Goal: Information Seeking & Learning: Learn about a topic

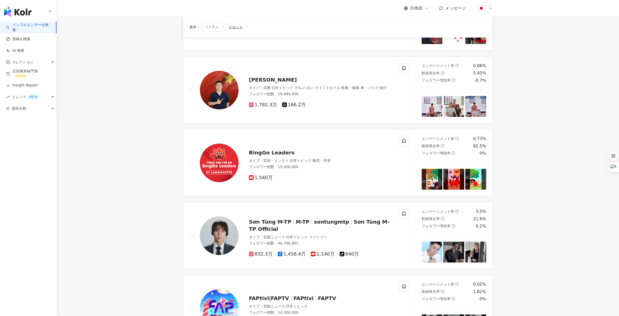
click at [39, 22] on link "インフルエンサーを検索" at bounding box center [29, 27] width 46 height 10
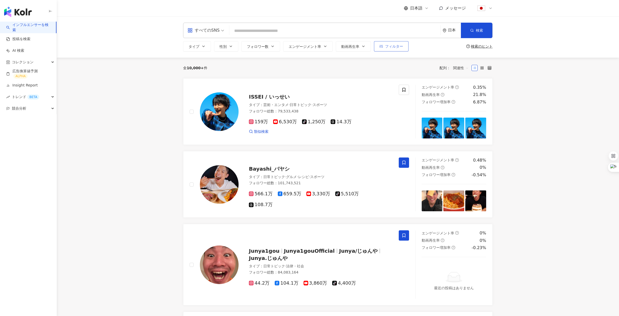
click at [395, 49] on button "フィルター" at bounding box center [391, 46] width 35 height 10
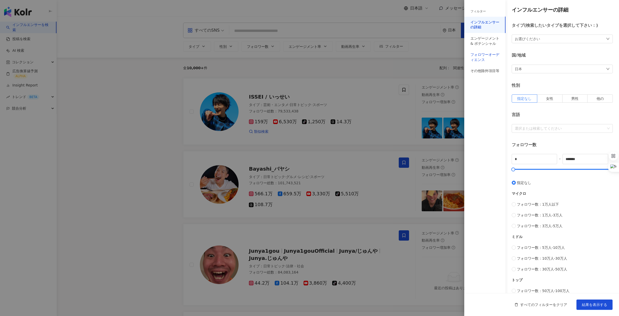
click at [489, 57] on div "フォロワーオーディエンス" at bounding box center [484, 57] width 29 height 10
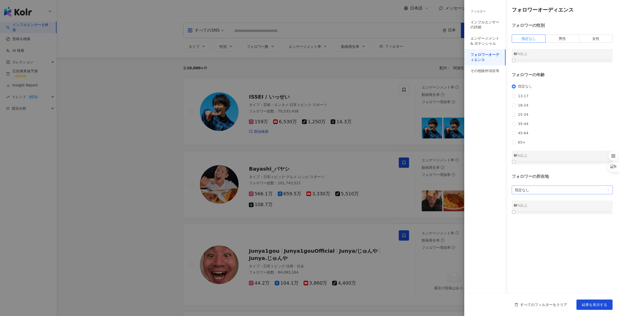
click at [542, 194] on span "指定なし" at bounding box center [561, 190] width 95 height 8
type input "****"
click at [546, 210] on div "アメリカ" at bounding box center [561, 210] width 93 height 6
drag, startPoint x: 514, startPoint y: 221, endPoint x: 563, endPoint y: 221, distance: 48.7
click at [563, 214] on div at bounding box center [561, 212] width 3 height 3
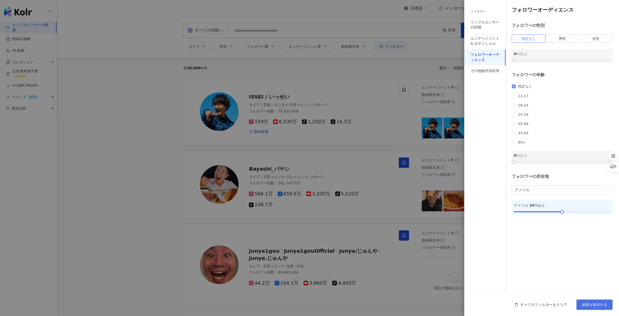
click at [590, 303] on span "結果を表示する" at bounding box center [593, 305] width 25 height 4
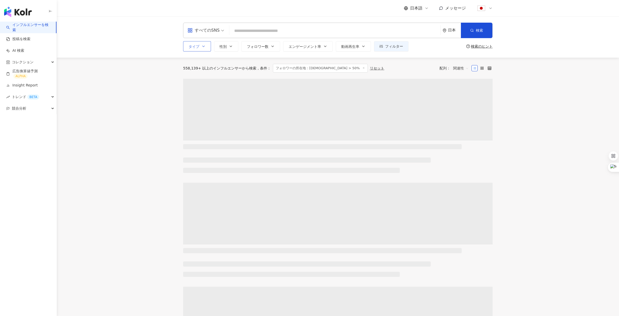
click at [202, 48] on icon "button" at bounding box center [203, 46] width 4 height 4
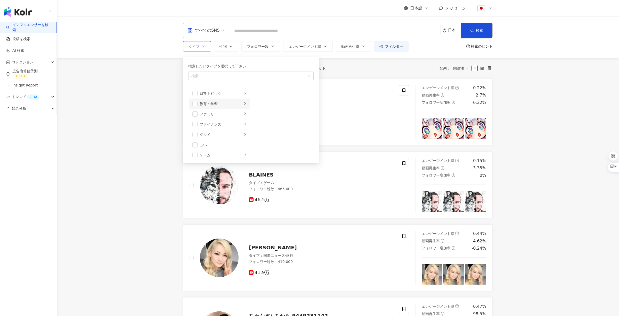
scroll to position [31, 0]
click at [195, 134] on span "button" at bounding box center [194, 132] width 5 height 5
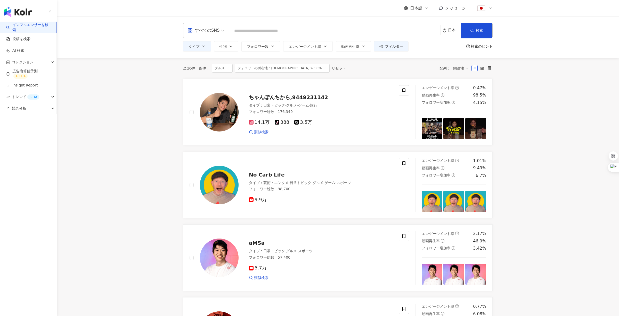
click at [295, 32] on input "search" at bounding box center [334, 31] width 207 height 10
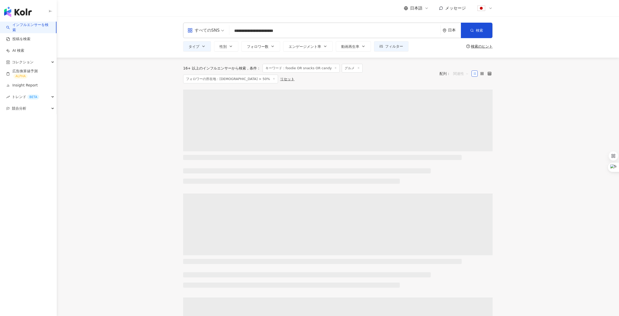
click at [457, 72] on span "関連性" at bounding box center [460, 74] width 15 height 8
type input "**********"
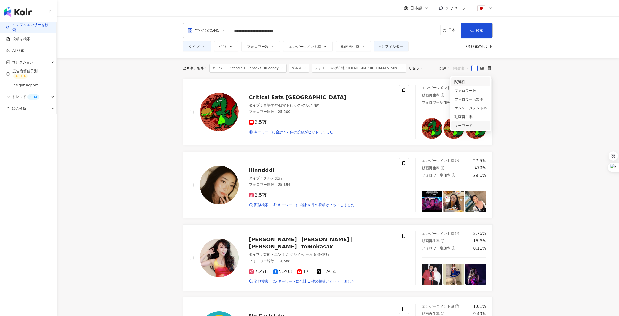
click at [464, 124] on div "キーワード" at bounding box center [470, 126] width 32 height 6
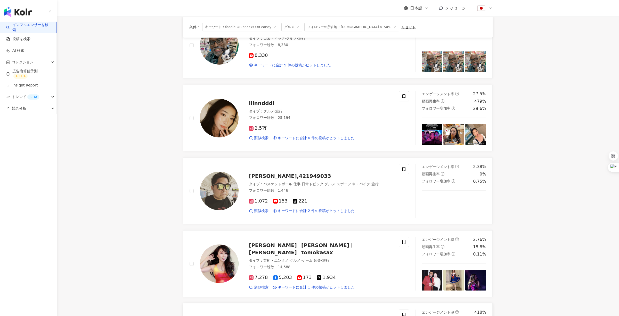
scroll to position [212, 0]
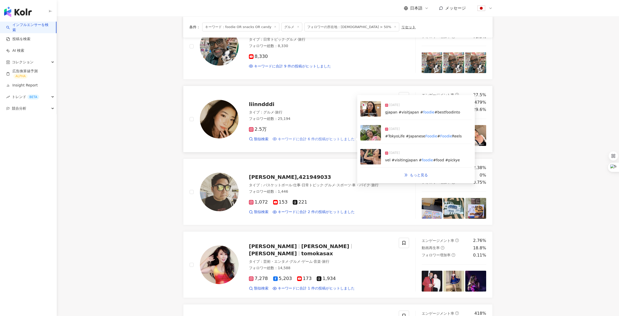
click at [344, 139] on span "キーワードに合計 6 件の投稿がヒットしました" at bounding box center [316, 139] width 77 height 5
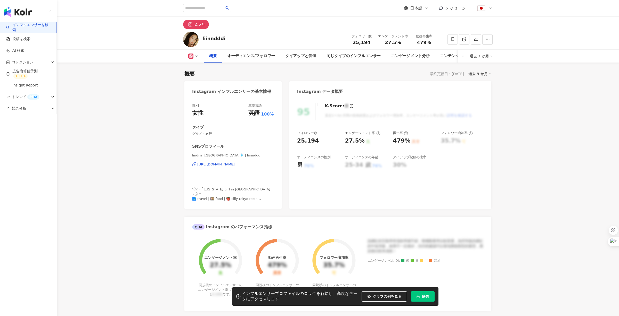
click at [419, 297] on icon "lock" at bounding box center [417, 296] width 3 height 3
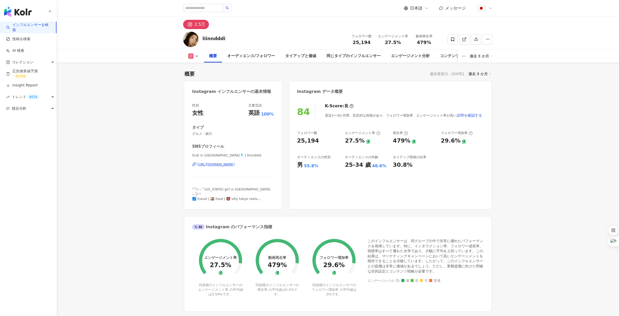
click at [254, 113] on div "英語" at bounding box center [253, 113] width 11 height 8
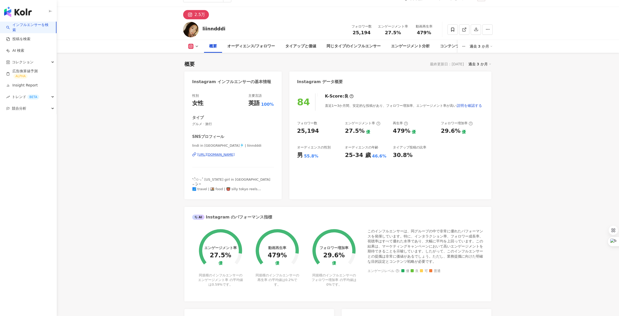
scroll to position [13, 0]
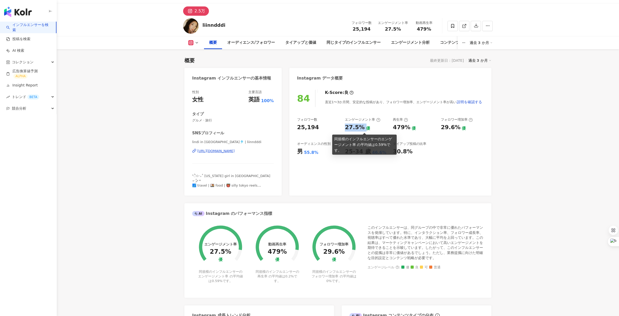
drag, startPoint x: 344, startPoint y: 126, endPoint x: 363, endPoint y: 126, distance: 19.3
click at [363, 126] on div "フォロワー数 25,194 エンゲージメント率 27.5% 優 再生率 479% 優 フォロワー増加率 29.6% 優 オーディエンスの性別 男 55.8% …" at bounding box center [390, 137] width 186 height 38
click at [356, 127] on div "27.5%" at bounding box center [355, 128] width 20 height 8
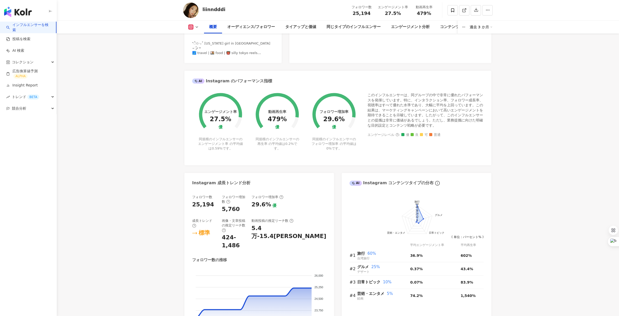
scroll to position [0, 0]
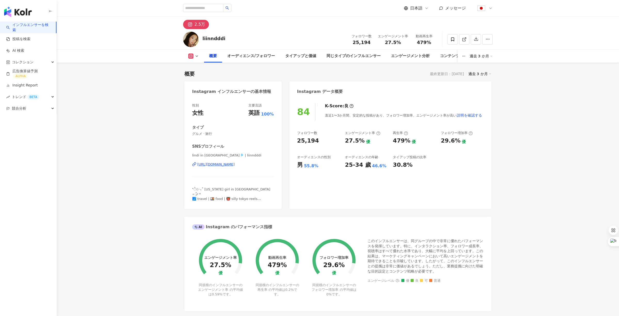
click at [413, 8] on span "日本語" at bounding box center [416, 8] width 12 height 6
click at [417, 18] on div "繁體中文" at bounding box center [421, 19] width 26 height 9
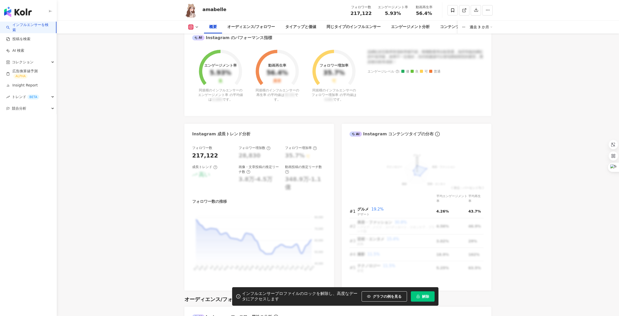
scroll to position [185, 0]
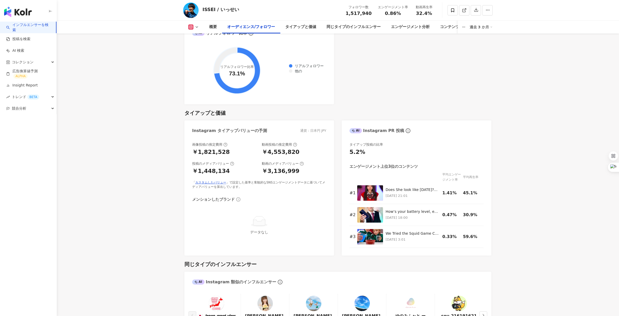
scroll to position [640, 0]
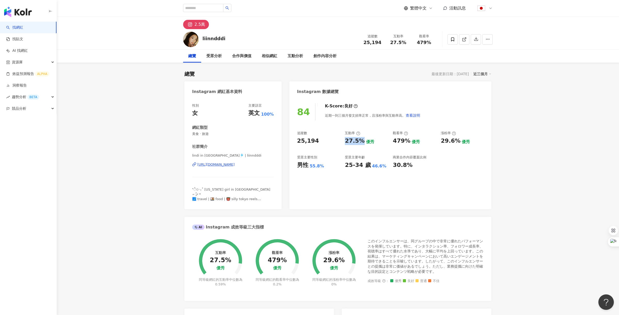
drag, startPoint x: 346, startPoint y: 142, endPoint x: 361, endPoint y: 137, distance: 15.7
click at [361, 137] on div "27.5% 優秀" at bounding box center [366, 141] width 43 height 8
click at [372, 141] on div "27.5% 優秀" at bounding box center [366, 141] width 43 height 8
click at [420, 11] on div "繁體中文 活動訊息" at bounding box center [448, 8] width 89 height 10
click at [421, 5] on span "繁體中文" at bounding box center [418, 8] width 16 height 6
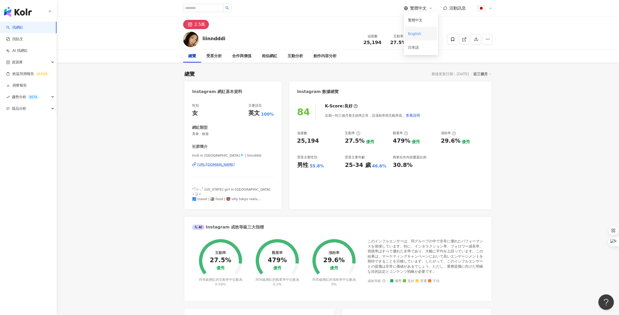
click at [420, 33] on div "English" at bounding box center [421, 33] width 26 height 9
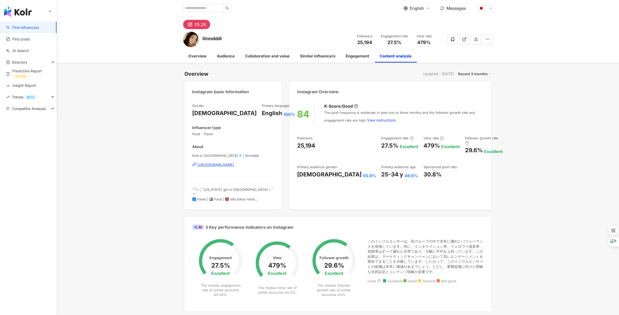
click at [411, 7] on span "English" at bounding box center [416, 8] width 14 height 6
click at [417, 40] on span "479%" at bounding box center [423, 42] width 13 height 5
click at [414, 8] on span "English" at bounding box center [416, 8] width 14 height 6
click at [418, 47] on div "日本語" at bounding box center [420, 47] width 26 height 9
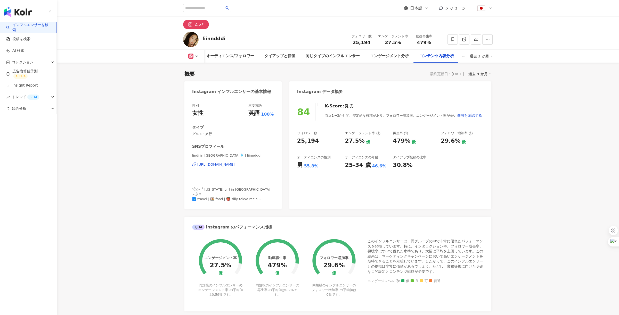
scroll to position [1521, 0]
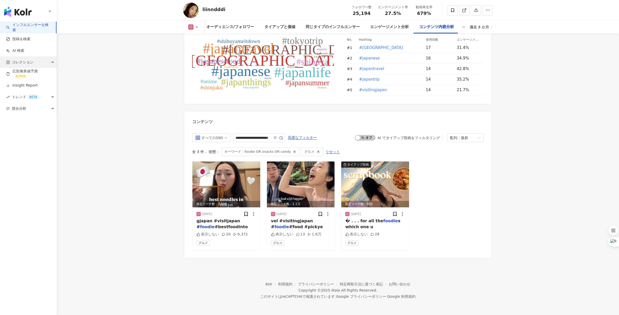
click at [40, 62] on div "コレクション" at bounding box center [28, 62] width 56 height 12
click at [37, 85] on link "インフルエンサー" at bounding box center [26, 85] width 29 height 5
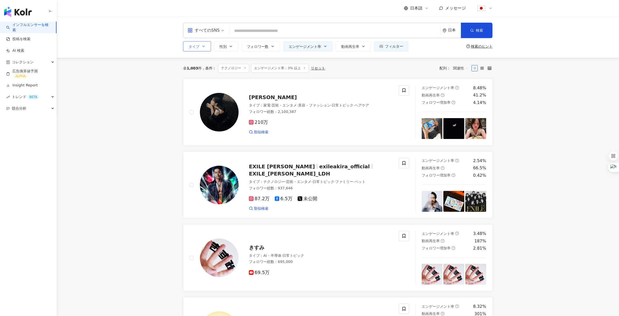
click at [199, 46] on span "タイプ" at bounding box center [193, 47] width 11 height 4
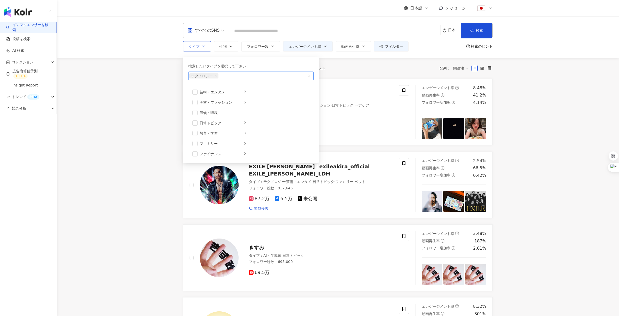
click at [215, 76] on icon "close" at bounding box center [215, 76] width 2 height 2
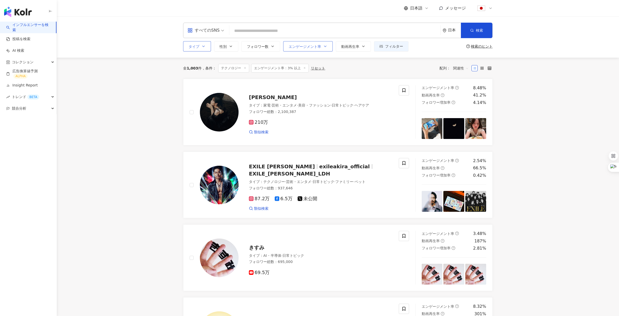
click at [290, 47] on span "エンゲージメント率" at bounding box center [304, 47] width 32 height 4
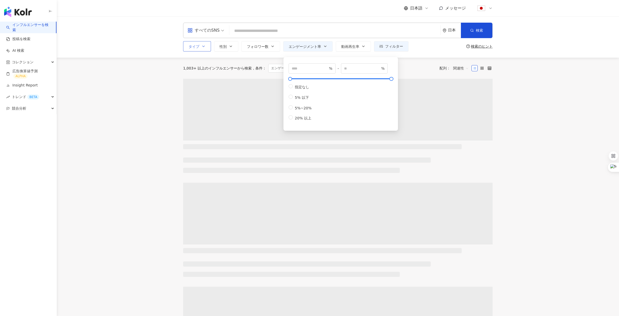
click at [418, 63] on div "1,003+ 以上のインフルエンサーから検索 条件 ： エンゲージメント率：3% 以上 リセット 配列： 関連性" at bounding box center [337, 68] width 309 height 21
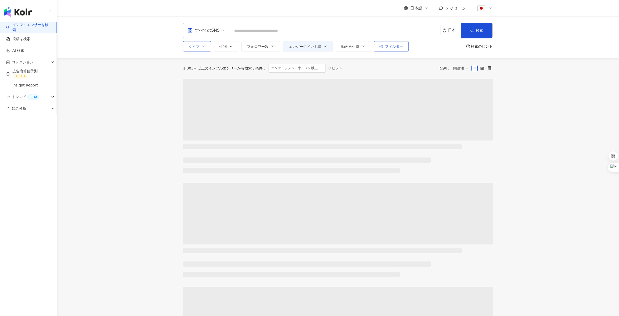
click at [388, 44] on span "フィルター" at bounding box center [394, 46] width 18 height 4
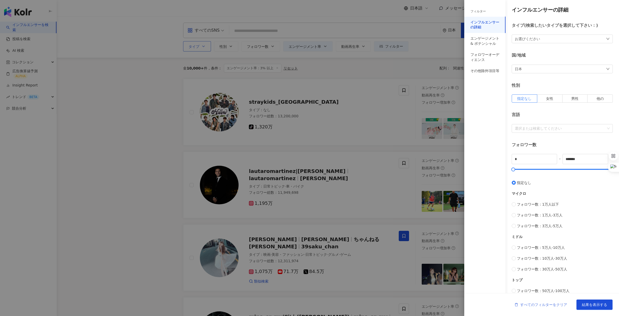
click at [515, 306] on icon "delete" at bounding box center [516, 305] width 4 height 4
click at [517, 306] on icon "delete" at bounding box center [516, 305] width 4 height 4
click at [426, 86] on div at bounding box center [309, 158] width 619 height 316
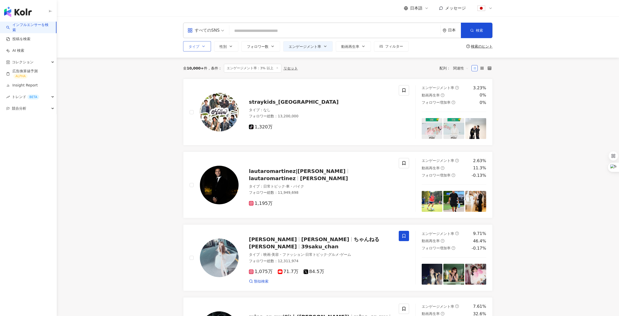
click at [563, 25] on div "すべてのSNS 日本 検索 タイプ 性別 フォロワー数 エンゲージメント率 動画再生率 フィルター フィルター インフルエンサーの詳細 エンゲージメント & …" at bounding box center [338, 36] width 562 height 41
click at [586, 30] on div "すべてのSNS 日本 検索 タイプ 性別 フォロワー数 エンゲージメント率 動画再生率 フィルター フィルター インフルエンサーの詳細 エンゲージメント & …" at bounding box center [338, 36] width 562 height 41
click at [596, 30] on div "すべてのSNS 日本 検索 タイプ 性別 フォロワー数 エンゲージメント率 動画再生率 フィルター フィルター インフルエンサーの詳細 エンゲージメント & …" at bounding box center [338, 36] width 562 height 41
click at [290, 68] on div "リセット" at bounding box center [290, 68] width 14 height 4
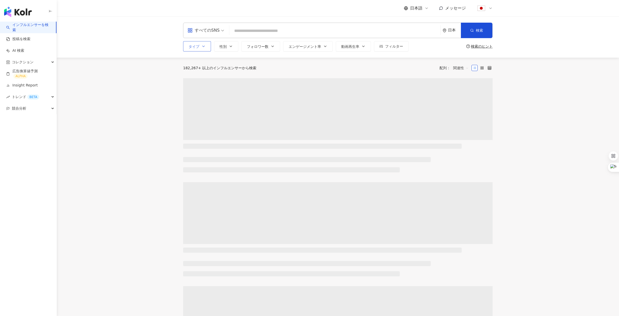
click at [521, 26] on div "すべてのSNS 日本 検索 タイプ 性別 フォロワー数 エンゲージメント率 動画再生率 フィルター フィルター インフルエンサーの詳細 エンゲージメント & …" at bounding box center [338, 36] width 562 height 41
click at [545, 27] on div "すべてのSNS 日本 検索 タイプ 性別 フォロワー数 エンゲージメント率 動画再生率 フィルター フィルター インフルエンサーの詳細 エンゲージメント & …" at bounding box center [338, 36] width 562 height 41
click at [550, 27] on div "すべてのSNS 日本 検索 タイプ 性別 フォロワー数 エンゲージメント率 動画再生率 フィルター フィルター インフルエンサーの詳細 エンゲージメント & …" at bounding box center [338, 36] width 562 height 41
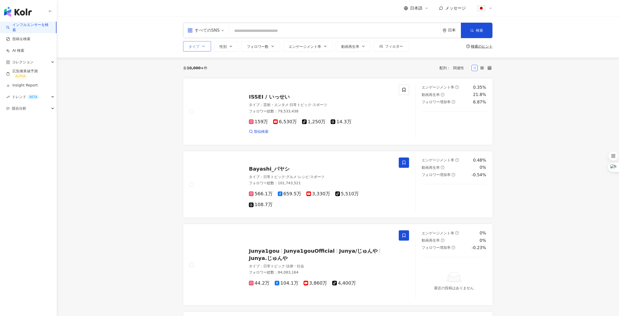
click at [559, 28] on div "すべてのSNS 日本 検索 タイプ 性別 フォロワー数 エンゲージメント率 動画再生率 フィルター フィルター インフルエンサーの詳細 エンゲージメント & …" at bounding box center [338, 36] width 562 height 41
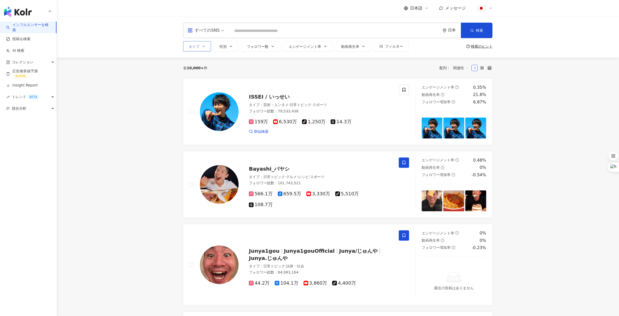
click at [570, 28] on div "すべてのSNS 日本 検索 タイプ 性別 フォロワー数 エンゲージメント率 動画再生率 フィルター フィルター インフルエンサーの詳細 エンゲージメント & …" at bounding box center [338, 36] width 562 height 41
click at [448, 30] on div "日本" at bounding box center [454, 30] width 13 height 4
click at [199, 44] on button "タイプ" at bounding box center [197, 46] width 28 height 10
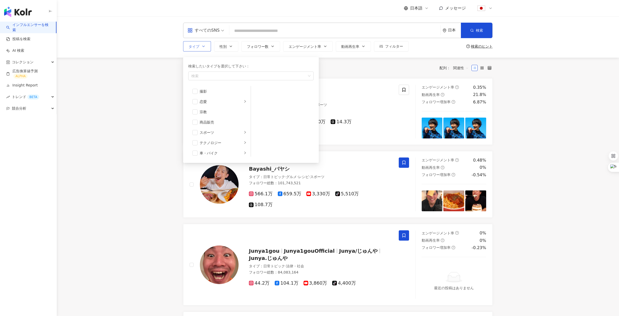
scroll to position [156, 0]
click at [193, 143] on span "button" at bounding box center [194, 142] width 5 height 5
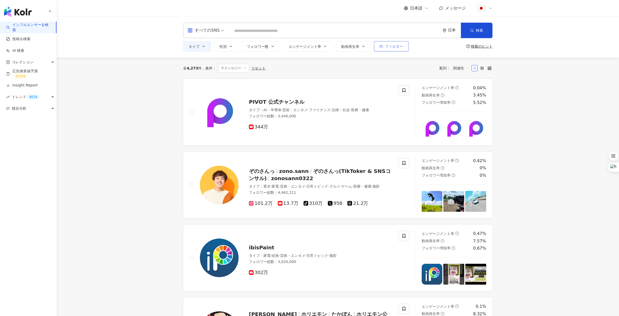
click at [390, 46] on span "フィルター" at bounding box center [394, 46] width 18 height 4
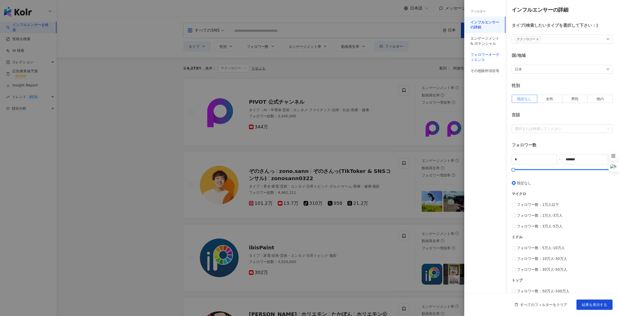
click at [485, 55] on div "フォロワーオーディエンス" at bounding box center [484, 57] width 29 height 10
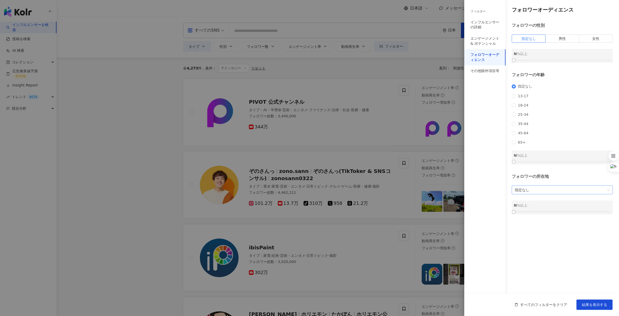
click at [552, 194] on span "指定なし" at bounding box center [561, 190] width 95 height 8
click at [494, 160] on div "フィルター インフルエンサーの詳細 エンゲージメント & ポテンシャル フォロワーオーディエンス その他除外項目等" at bounding box center [484, 161] width 41 height 310
click at [423, 68] on div at bounding box center [309, 158] width 619 height 316
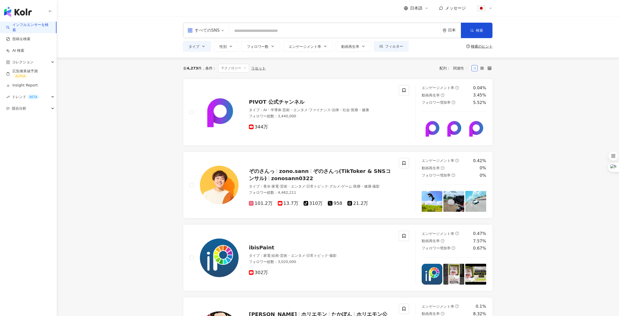
click at [449, 32] on div "日本" at bounding box center [454, 30] width 13 height 4
click at [361, 72] on div "全 4,273 件 条件 ： テクノロジー リセット 配列： 関連性" at bounding box center [337, 68] width 309 height 9
click at [256, 47] on span "フォロワー数" at bounding box center [258, 47] width 22 height 4
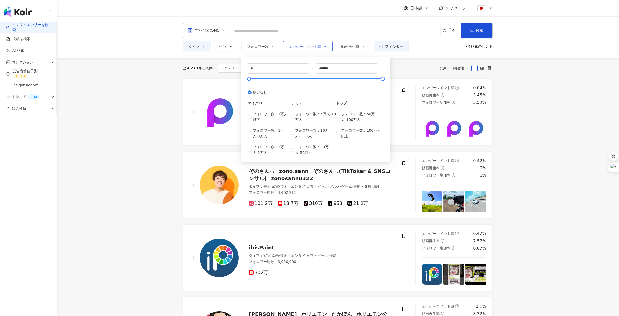
click at [308, 49] on button "エンゲージメント率" at bounding box center [307, 46] width 49 height 10
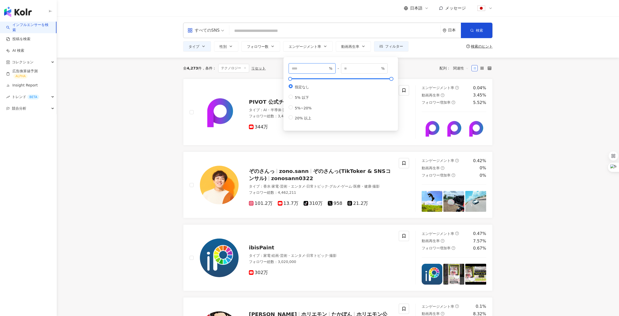
click at [310, 67] on input "number" at bounding box center [309, 69] width 36 height 6
click at [409, 68] on div "全 4,273 件 条件 ： テクノロジー リセット 配列： 関連性" at bounding box center [337, 68] width 309 height 9
click at [356, 29] on input "search" at bounding box center [334, 31] width 207 height 10
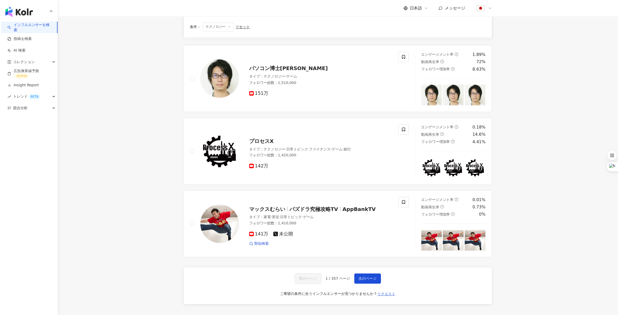
scroll to position [704, 0]
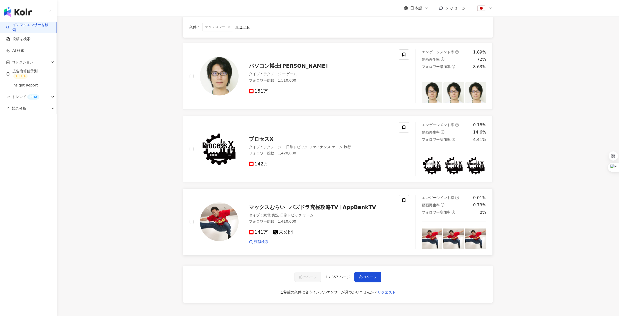
click at [343, 204] on span "AppBankTV" at bounding box center [359, 207] width 34 height 6
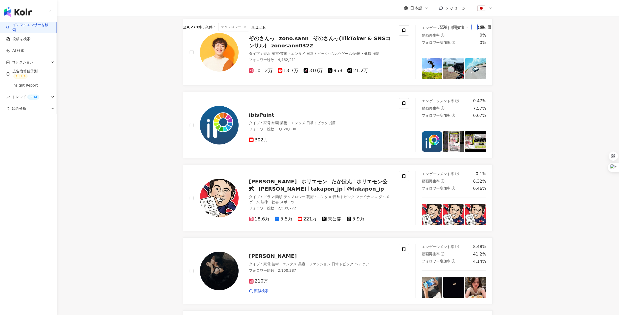
scroll to position [0, 0]
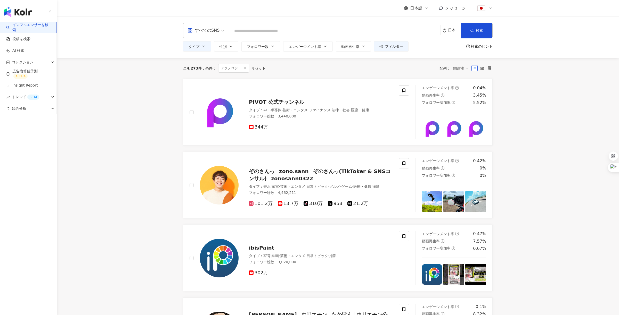
click at [256, 70] on div "リセット" at bounding box center [258, 68] width 14 height 4
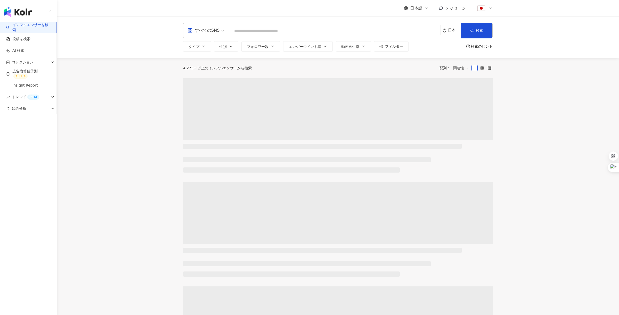
click at [534, 32] on div "すべてのSNS 日本 検索 タイプ 性別 フォロワー数 エンゲージメント率 動画再生率 フィルター フィルター インフルエンサーの詳細 エンゲージメント & …" at bounding box center [338, 36] width 562 height 41
click at [570, 32] on div "すべてのSNS 日本 検索 タイプ 性別 フォロワー数 エンゲージメント率 動画再生率 フィルター フィルター インフルエンサーの詳細 エンゲージメント & …" at bounding box center [338, 36] width 562 height 41
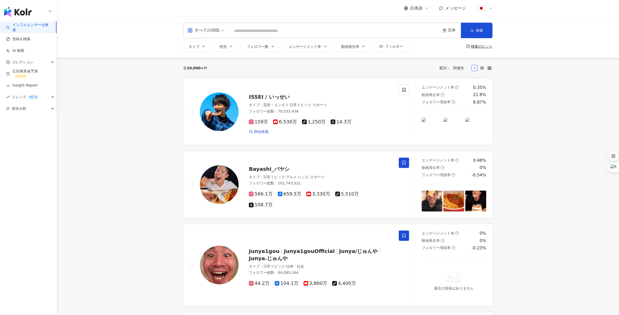
click at [580, 32] on div "すべてのSNS 日本 検索 タイプ 性別 フォロワー数 エンゲージメント率 動画再生率 フィルター フィルター インフルエンサーの詳細 エンゲージメント & …" at bounding box center [338, 36] width 562 height 41
click at [597, 32] on div "すべてのSNS 日本 検索 タイプ 性別 フォロワー数 エンゲージメント率 動画再生率 フィルター フィルター インフルエンサーの詳細 エンゲージメント & …" at bounding box center [338, 36] width 562 height 41
click at [601, 31] on div "すべてのSNS 日本 検索 タイプ 性別 フォロワー数 エンゲージメント率 動画再生率 フィルター フィルター インフルエンサーの詳細 エンゲージメント & …" at bounding box center [338, 36] width 562 height 41
click at [607, 32] on div "すべてのSNS 日本 検索 タイプ 性別 フォロワー数 エンゲージメント率 動画再生率 フィルター フィルター インフルエンサーの詳細 エンゲージメント & …" at bounding box center [338, 36] width 562 height 41
click at [566, 30] on div "すべてのSNS 日本 検索 タイプ 性別 フォロワー数 エンゲージメント率 動画再生率 フィルター フィルター インフルエンサーの詳細 エンゲージメント & …" at bounding box center [338, 36] width 562 height 41
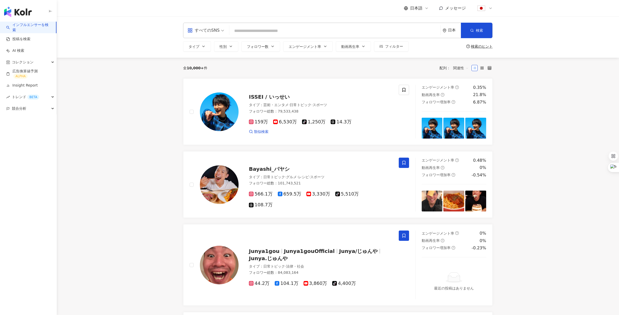
click at [583, 31] on div "すべてのSNS 日本 検索 タイプ 性別 フォロワー数 エンゲージメント率 動画再生率 フィルター フィルター インフルエンサーの詳細 エンゲージメント & …" at bounding box center [338, 36] width 562 height 41
click at [591, 29] on div "すべてのSNS 日本 検索 タイプ 性別 フォロワー数 エンゲージメント率 動画再生率 フィルター フィルター インフルエンサーの詳細 エンゲージメント & …" at bounding box center [338, 36] width 562 height 41
click at [594, 28] on div "すべてのSNS 日本 検索 タイプ 性別 フォロワー数 エンゲージメント率 動画再生率 フィルター フィルター インフルエンサーの詳細 エンゲージメント & …" at bounding box center [338, 36] width 562 height 41
click at [583, 29] on div "すべてのSNS 日本 検索 タイプ 性別 フォロワー数 エンゲージメント率 動画再生率 フィルター フィルター インフルエンサーの詳細 エンゲージメント & …" at bounding box center [338, 36] width 562 height 41
click at [587, 29] on div "すべてのSNS 日本 検索 タイプ 性別 フォロワー数 エンゲージメント率 動画再生率 フィルター フィルター インフルエンサーの詳細 エンゲージメント & …" at bounding box center [338, 36] width 562 height 41
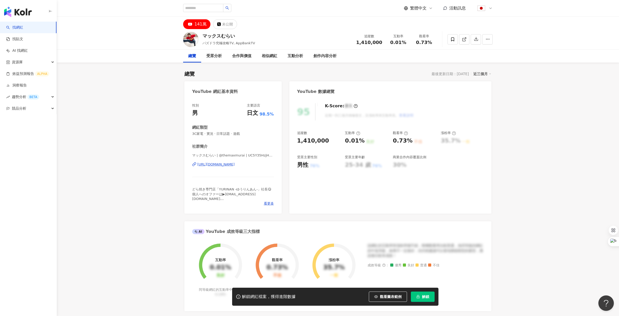
click at [421, 297] on button "解鎖" at bounding box center [423, 297] width 24 height 10
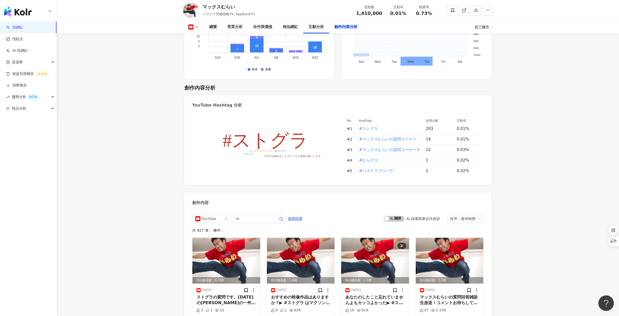
scroll to position [1243, 0]
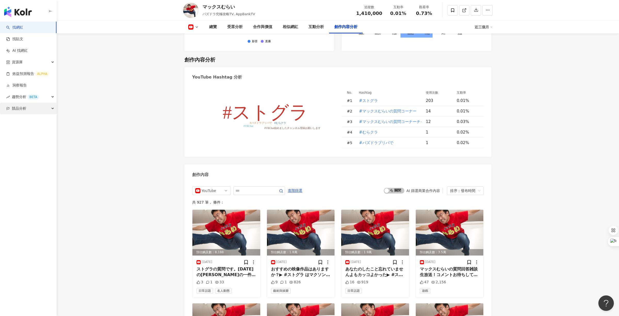
click at [33, 109] on div "競品分析" at bounding box center [28, 109] width 56 height 12
click at [34, 119] on link "品牌帳號分析" at bounding box center [23, 120] width 22 height 5
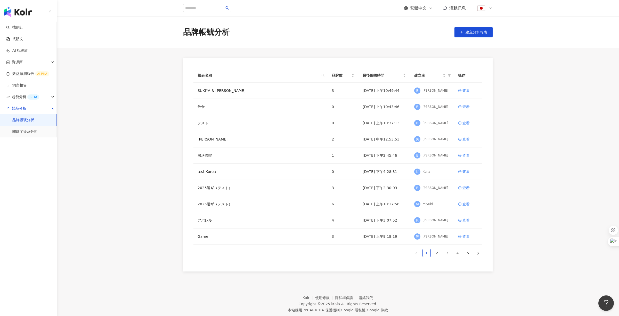
click at [418, 3] on div "繁體中文 活動訊息" at bounding box center [448, 8] width 89 height 10
click at [419, 9] on span "繁體中文" at bounding box center [418, 8] width 16 height 6
click at [419, 46] on div "日本語" at bounding box center [421, 47] width 26 height 9
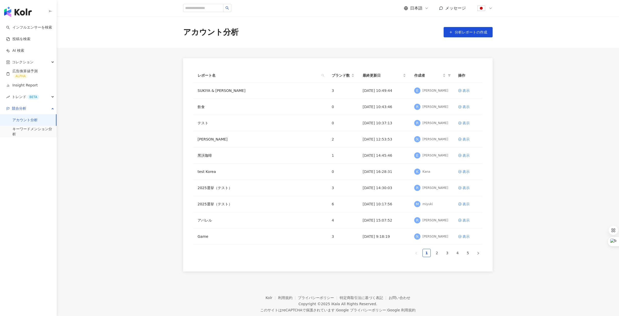
click at [416, 9] on span "日本語" at bounding box center [416, 8] width 12 height 6
click at [387, 38] on div "アカウント分析 分析レポートの作成" at bounding box center [338, 31] width 562 height 31
click at [448, 253] on link "3" at bounding box center [447, 253] width 8 height 8
click at [215, 205] on link "フェースマスク" at bounding box center [209, 205] width 25 height 6
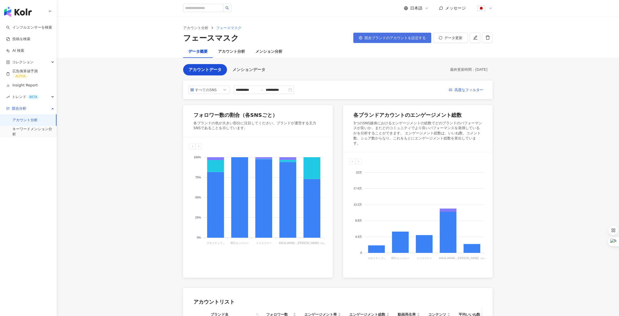
click at [387, 39] on span "競合ブランドのアカウントを設定する" at bounding box center [394, 38] width 61 height 4
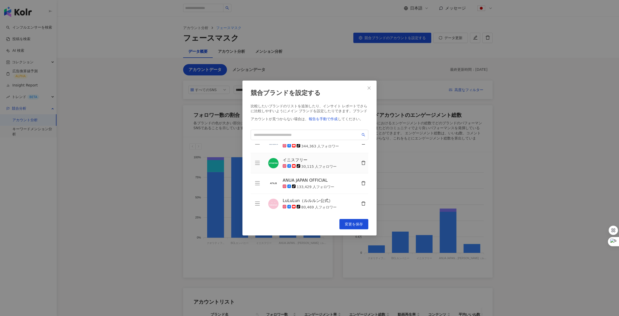
scroll to position [39, 0]
click at [369, 85] on button "Close" at bounding box center [369, 88] width 10 height 10
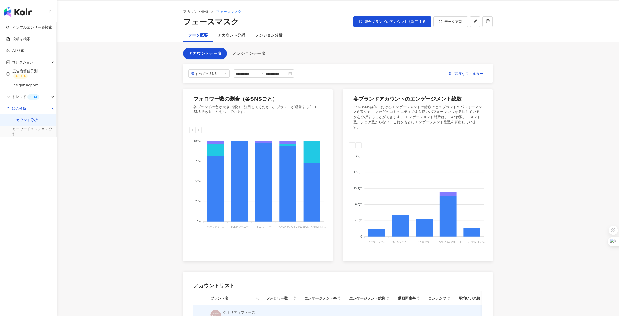
scroll to position [0, 0]
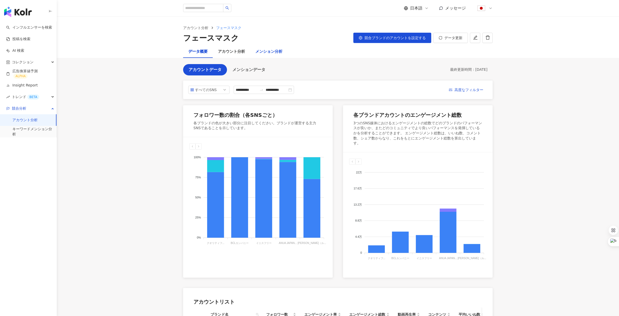
click at [272, 49] on div "メンション分析" at bounding box center [268, 52] width 27 height 6
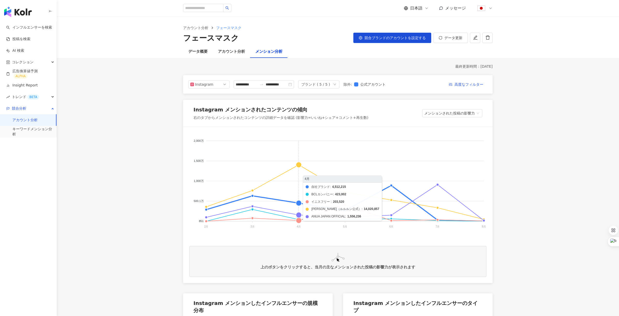
click at [298, 166] on foreignobject "自社ブランド BCLカンパニー イニスフリー LuLuLun（ルルルン公式） ANUA JAPAN OFFICIAL" at bounding box center [337, 184] width 297 height 103
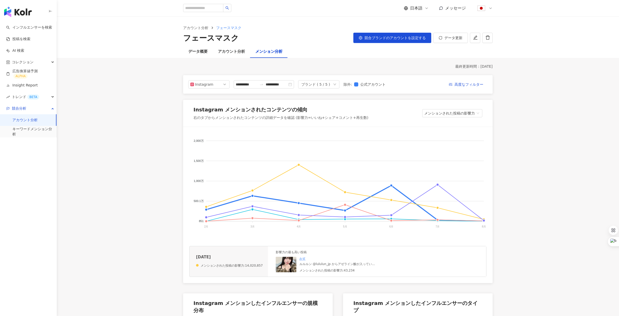
click at [284, 262] on img at bounding box center [285, 264] width 21 height 15
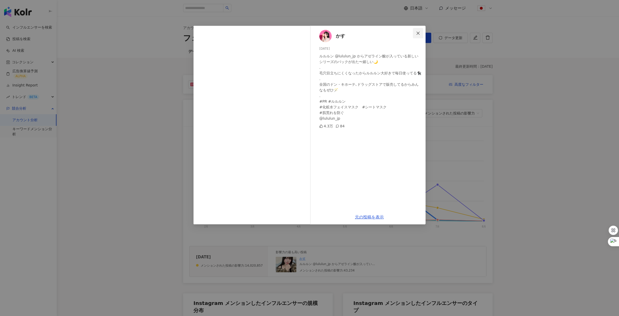
click at [418, 32] on icon "close" at bounding box center [418, 33] width 4 height 4
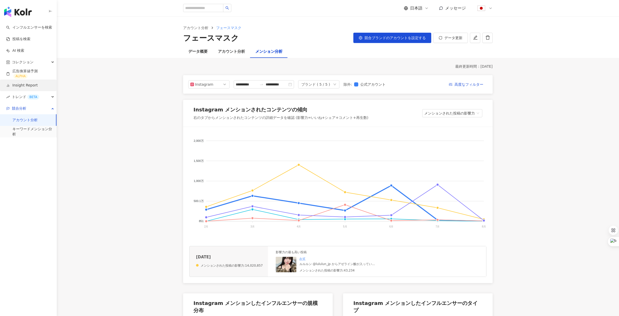
click at [33, 83] on link "Insight Report" at bounding box center [21, 85] width 31 height 5
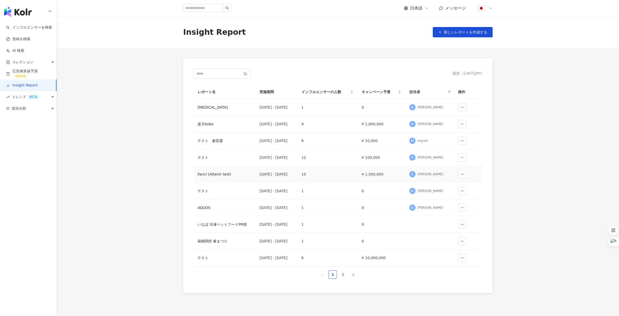
click at [225, 174] on div "Fancl (Attenir test)" at bounding box center [224, 175] width 54 height 6
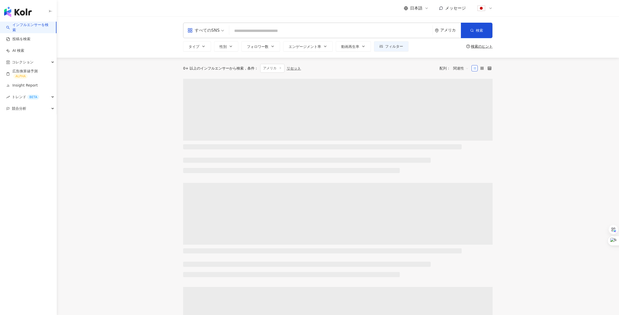
click at [532, 45] on div "すべてのSNS アメリカ 検索 タイプ 性別 フォロワー数 エンゲージメント率 動画再生率 フィルター 検索のヒント" at bounding box center [338, 36] width 562 height 41
click at [554, 42] on div "すべてのSNS アメリカ 検索 タイプ 性別 フォロワー数 エンゲージメント率 動画再生率 フィルター 検索のヒント" at bounding box center [338, 36] width 562 height 41
click at [561, 43] on div "すべてのSNS アメリカ 検索 タイプ 性別 フォロワー数 エンゲージメント率 動画再生率 フィルター 検索のヒント" at bounding box center [338, 36] width 562 height 41
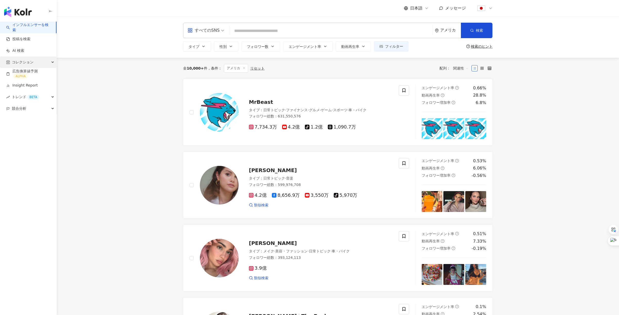
click at [32, 60] on span "コレクション" at bounding box center [23, 62] width 22 height 12
click at [34, 71] on link "全てのコレクション" at bounding box center [28, 73] width 32 height 5
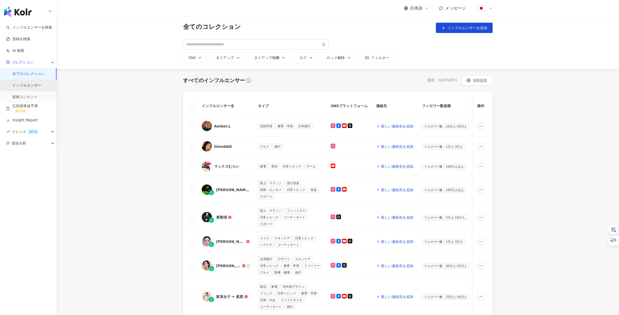
click at [34, 85] on link "インフルエンサー" at bounding box center [26, 85] width 29 height 5
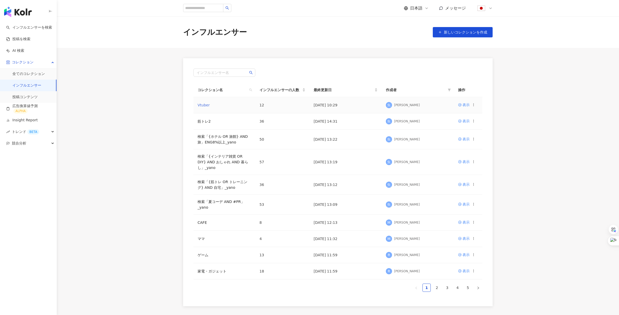
click at [205, 106] on link "Vtuber" at bounding box center [203, 105] width 12 height 4
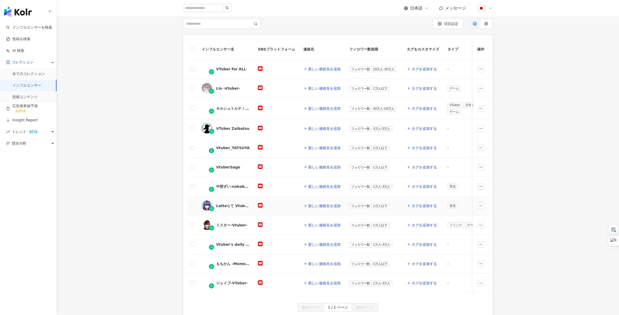
scroll to position [46, 0]
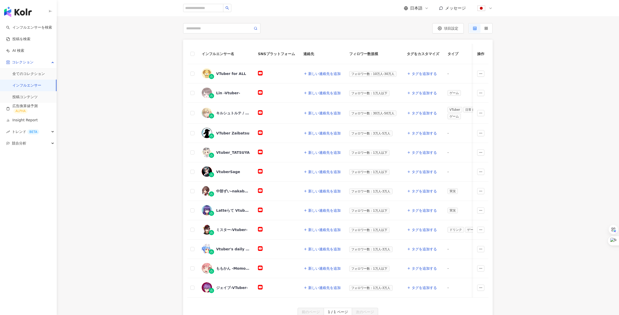
click at [405, 29] on div "項目設定" at bounding box center [415, 28] width 155 height 10
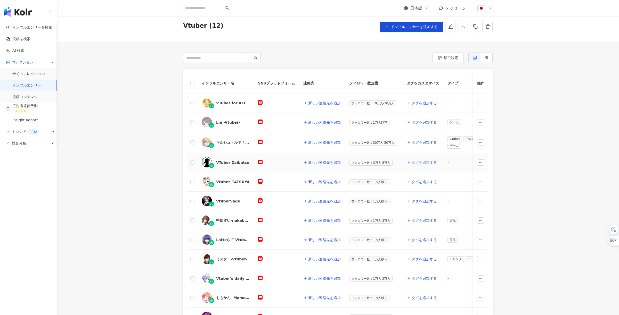
scroll to position [0, 0]
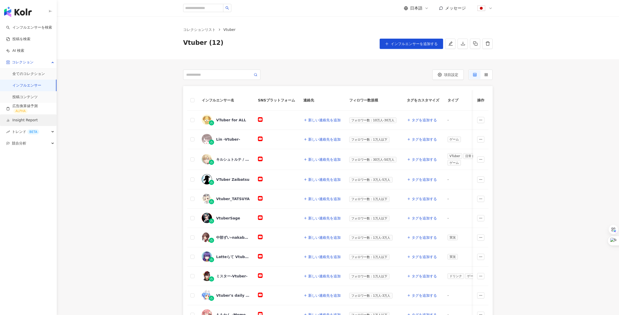
click at [38, 119] on link "Insight Report" at bounding box center [21, 120] width 31 height 5
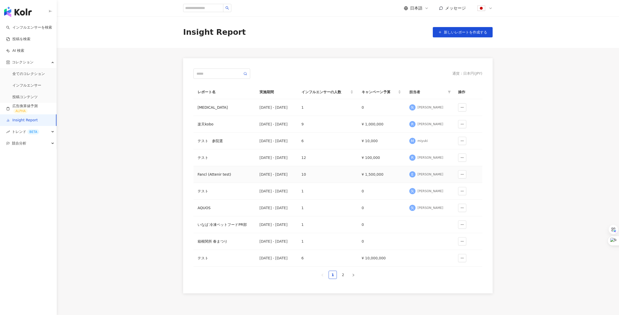
click at [213, 176] on div "Fancl (Attenir test)" at bounding box center [224, 175] width 54 height 6
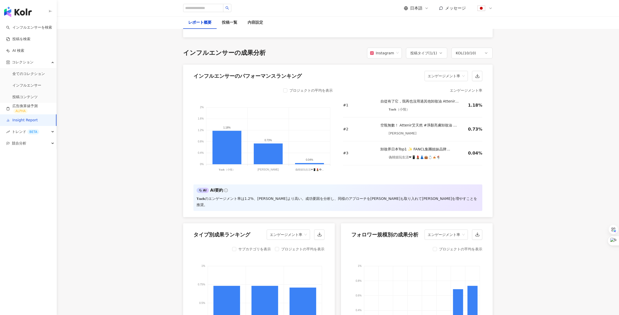
scroll to position [379, 0]
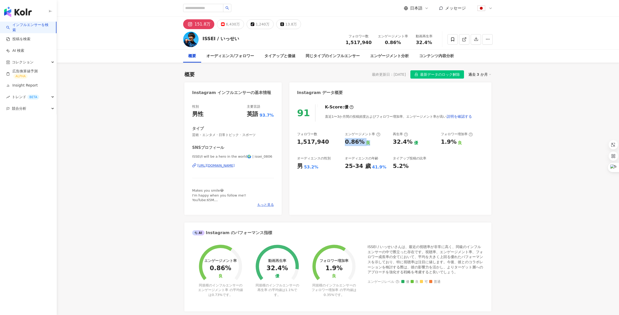
drag, startPoint x: 345, startPoint y: 139, endPoint x: 368, endPoint y: 144, distance: 23.3
click at [368, 144] on div "0.86% 良" at bounding box center [366, 142] width 43 height 8
click at [326, 129] on div "91 K-Score : 優 直近1〜3か月間の投稿頻度およびフォロワー増加率、エンゲージメント率が高い 説明を確認する フォロワー数 1,517,940 エ…" at bounding box center [390, 157] width 202 height 116
click at [44, 32] on link "インフルエンサーを検索" at bounding box center [29, 27] width 46 height 10
